Goal: Find specific page/section: Find specific page/section

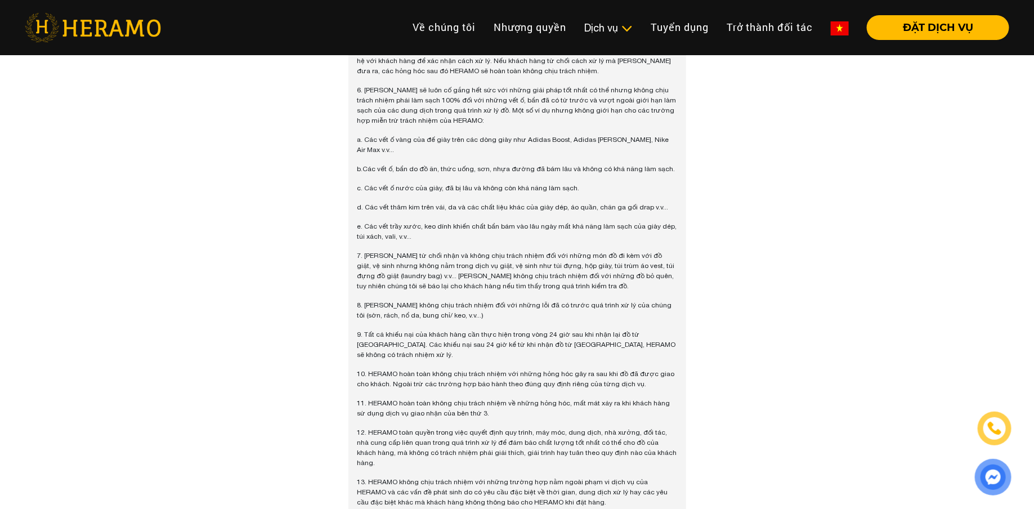
scroll to position [1395, 0]
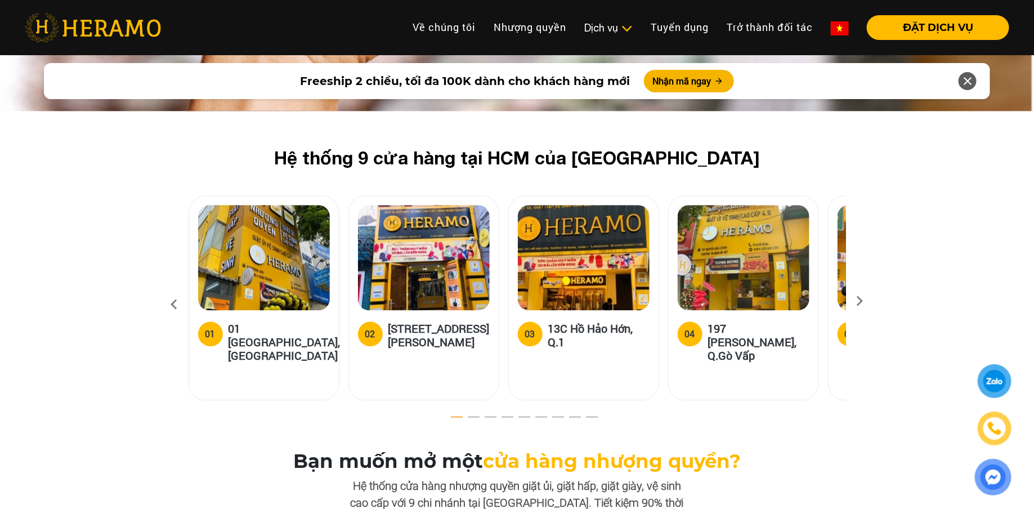
scroll to position [3267, 0]
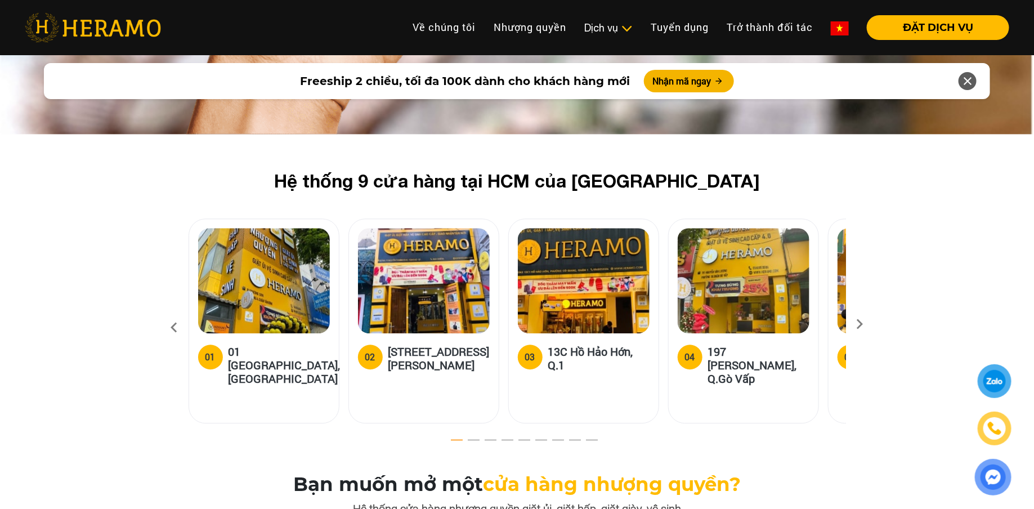
click at [562, 344] on h5 "13C Hồ Hảo Hớn, Q.1" at bounding box center [598, 357] width 101 height 27
click at [578, 344] on h5 "13C Hồ Hảo Hớn, Q.1" at bounding box center [598, 357] width 101 height 27
click at [522, 344] on label "03" at bounding box center [530, 356] width 25 height 25
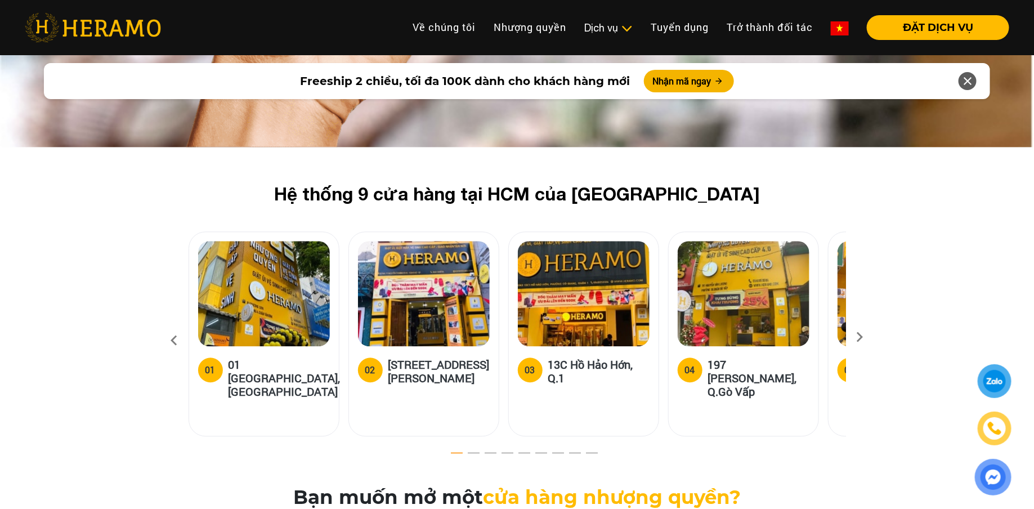
click at [549, 357] on h5 "13C Hồ Hảo Hớn, Q.1" at bounding box center [598, 370] width 101 height 27
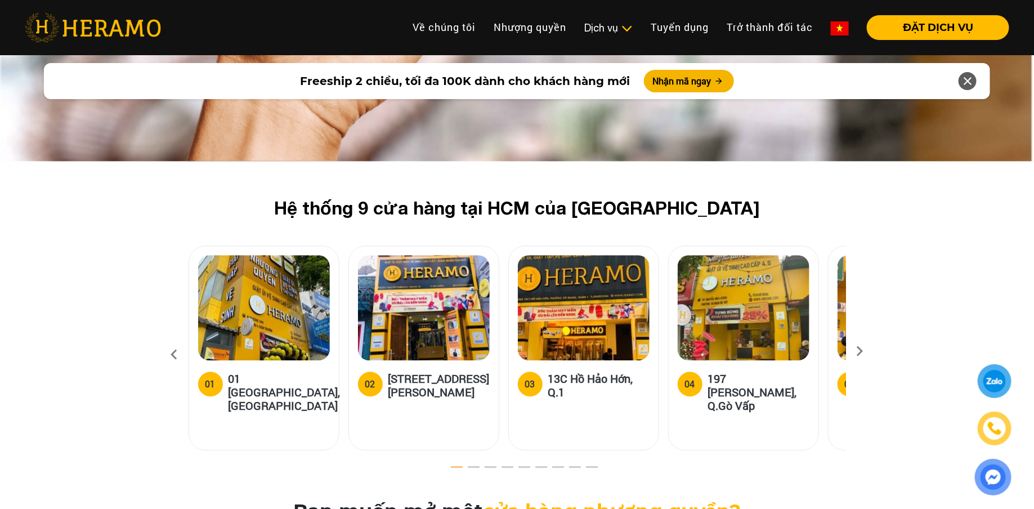
scroll to position [3246, 0]
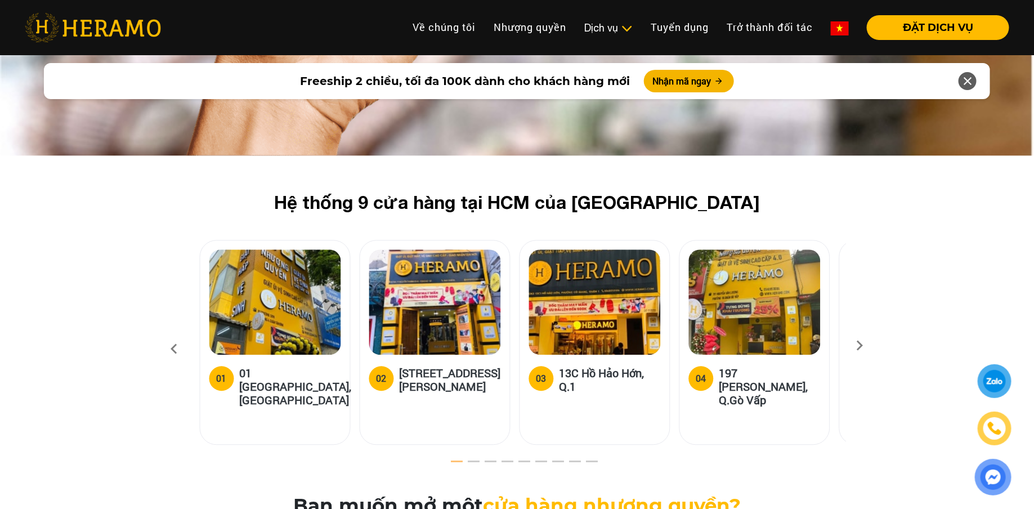
drag, startPoint x: 549, startPoint y: 342, endPoint x: 580, endPoint y: 366, distance: 39.3
click at [580, 366] on div "03 13C Hồ Hảo Hớn, Q.1" at bounding box center [594, 383] width 132 height 34
